Goal: Find specific page/section: Find specific page/section

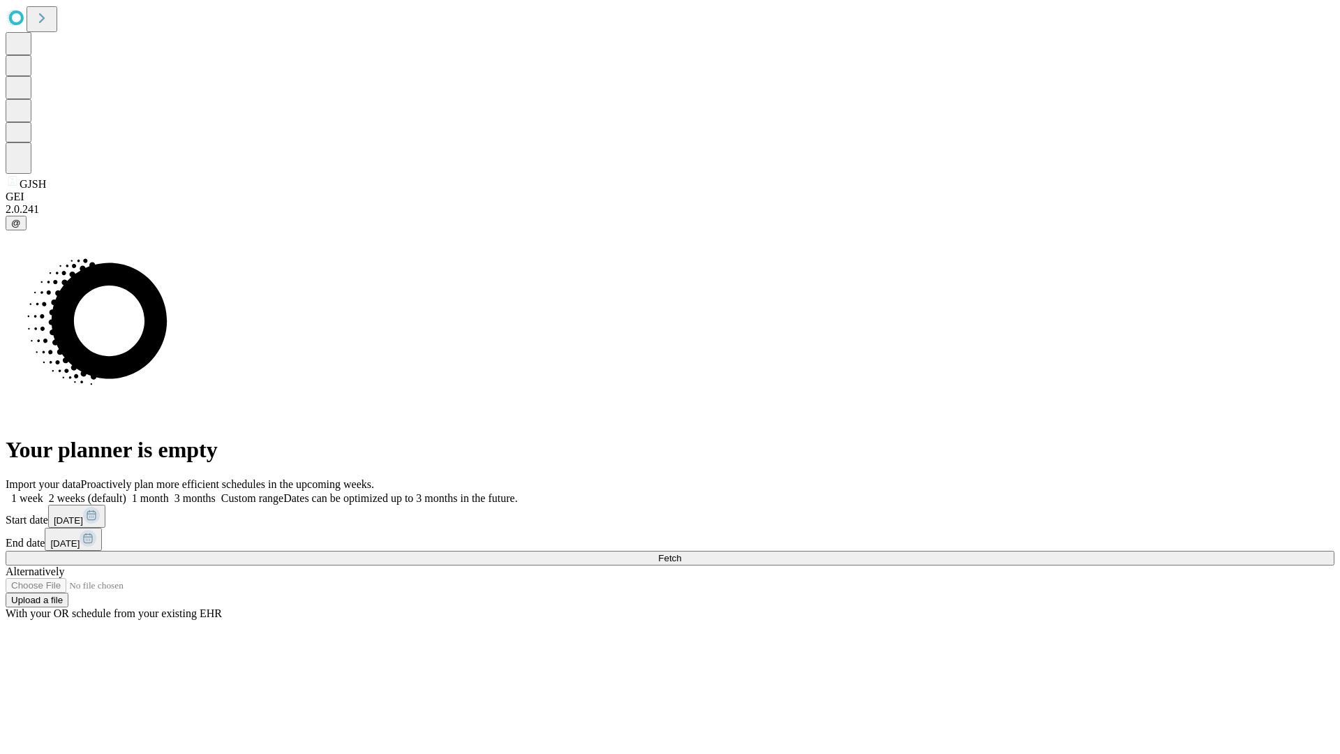
click at [681, 553] on span "Fetch" at bounding box center [669, 558] width 23 height 10
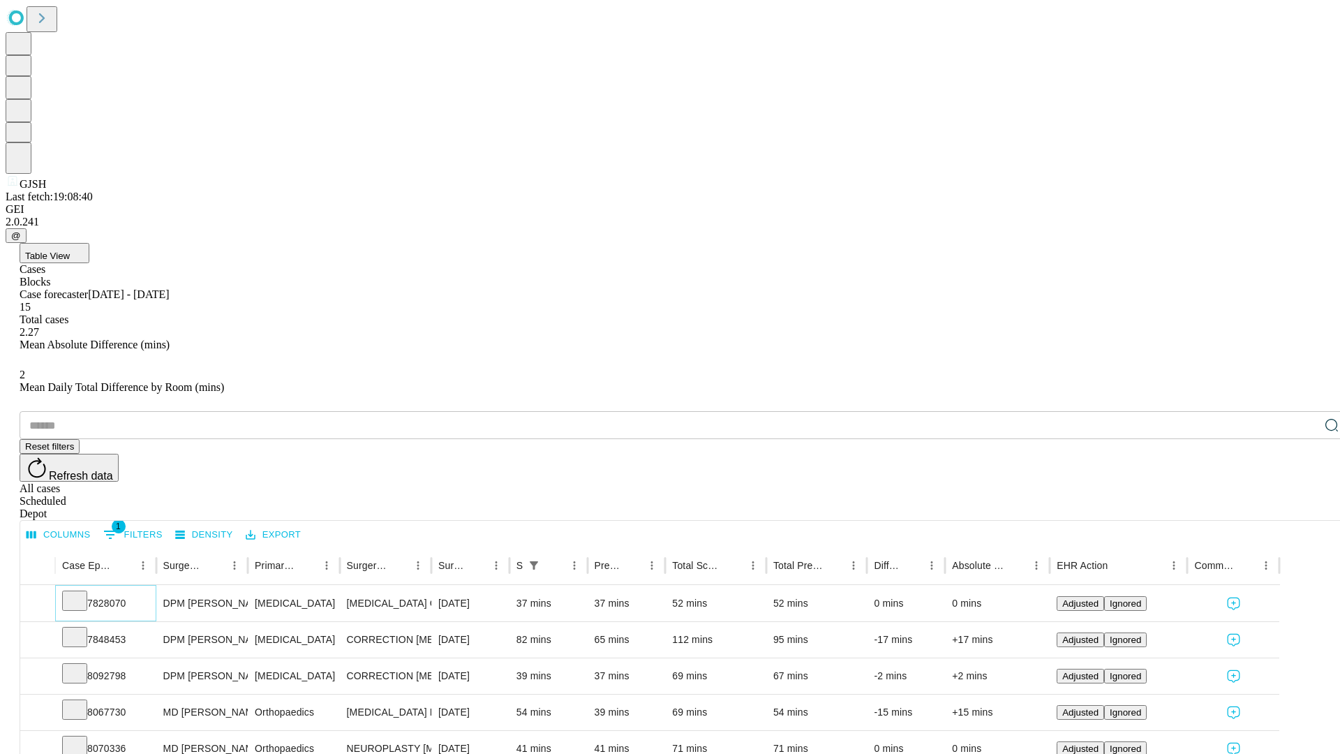
click at [82, 592] on icon at bounding box center [75, 599] width 14 height 14
